Goal: Task Accomplishment & Management: Use online tool/utility

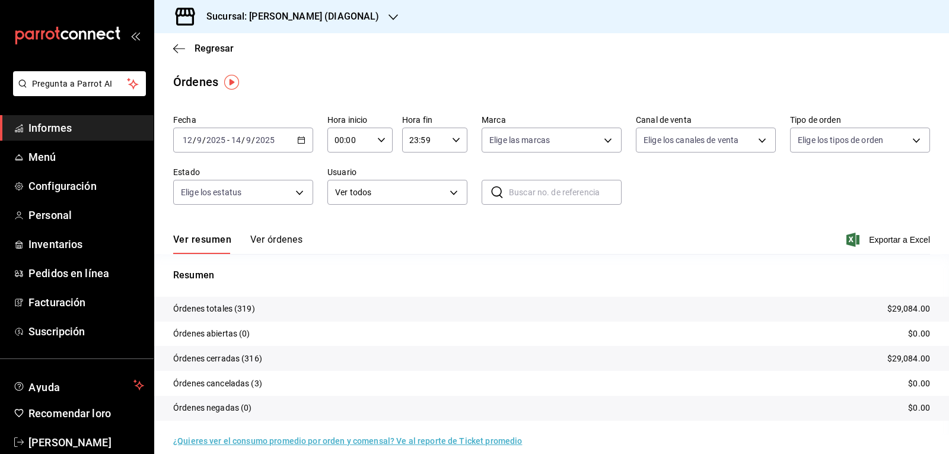
click at [388, 14] on icon "button" at bounding box center [392, 16] width 9 height 9
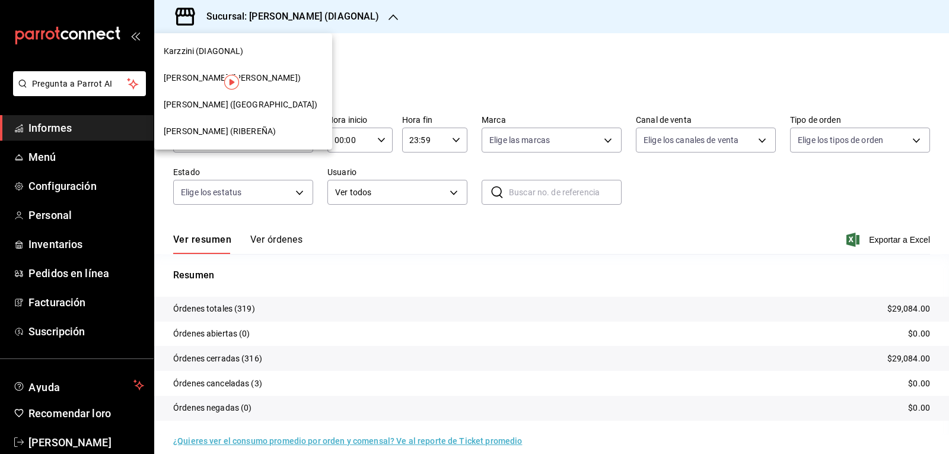
click at [220, 114] on div "[PERSON_NAME] ([GEOGRAPHIC_DATA])" at bounding box center [243, 104] width 178 height 27
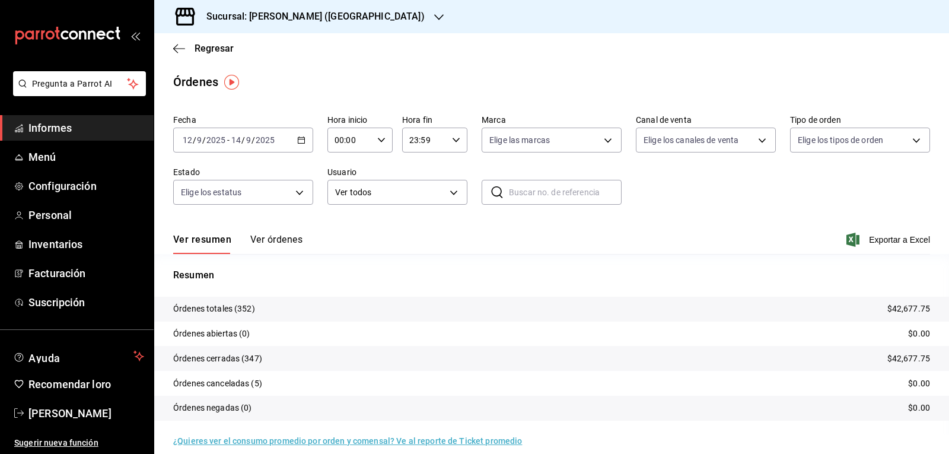
click at [303, 141] on \(Stroke\) "button" at bounding box center [301, 140] width 7 height 7
click at [238, 307] on font "Rango de fechas" at bounding box center [214, 308] width 63 height 9
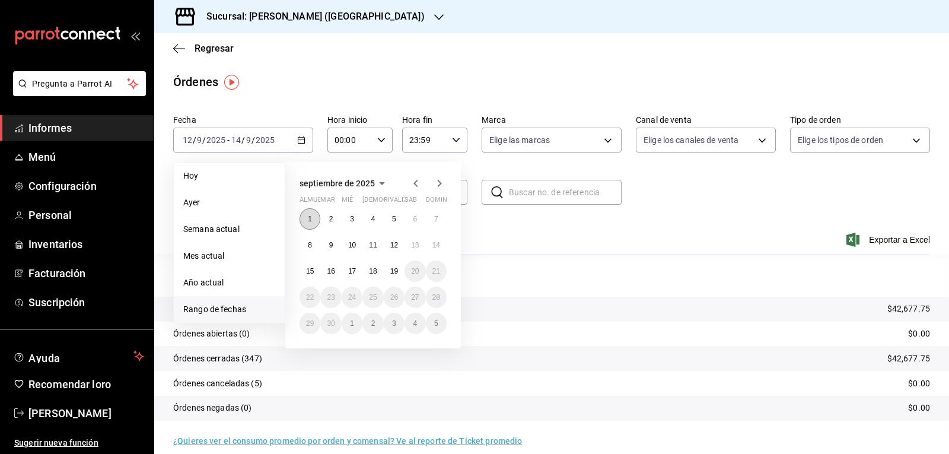
click at [311, 219] on font "1" at bounding box center [310, 219] width 4 height 8
click at [436, 247] on font "14" at bounding box center [436, 245] width 8 height 8
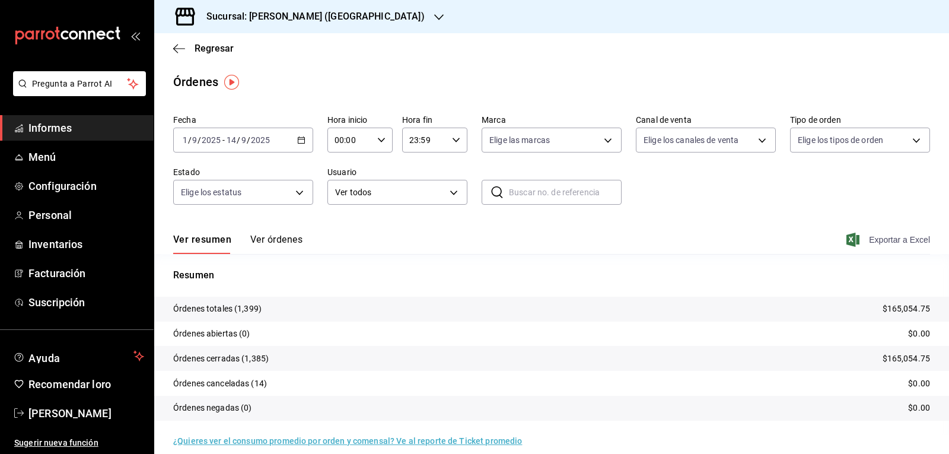
click at [869, 237] on font "Exportar a Excel" at bounding box center [899, 239] width 61 height 9
